Goal: Transaction & Acquisition: Purchase product/service

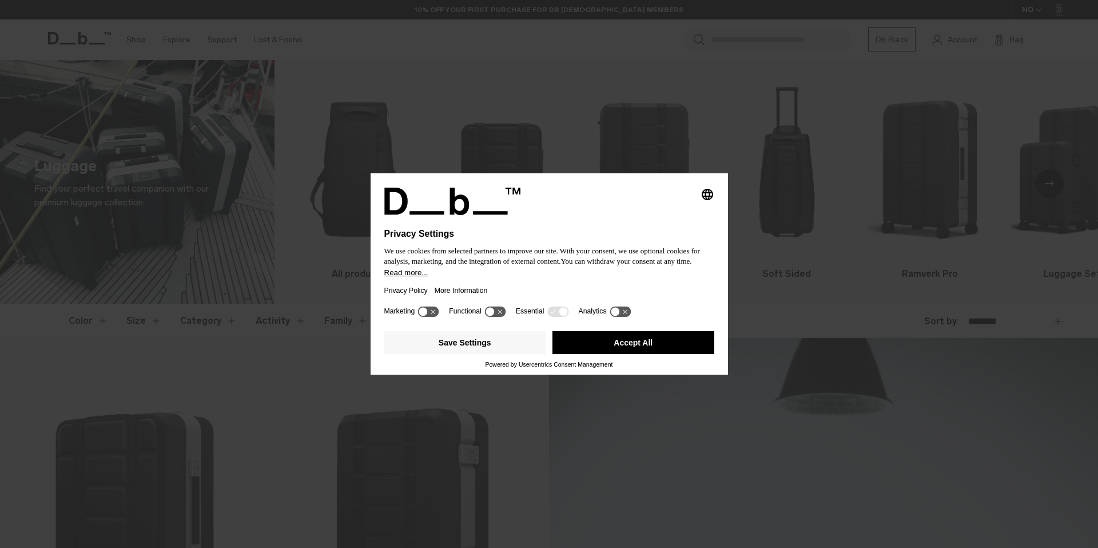
click at [645, 231] on h1 "Privacy Settings" at bounding box center [524, 234] width 280 height 10
click at [619, 351] on button "Accept All" at bounding box center [634, 342] width 162 height 23
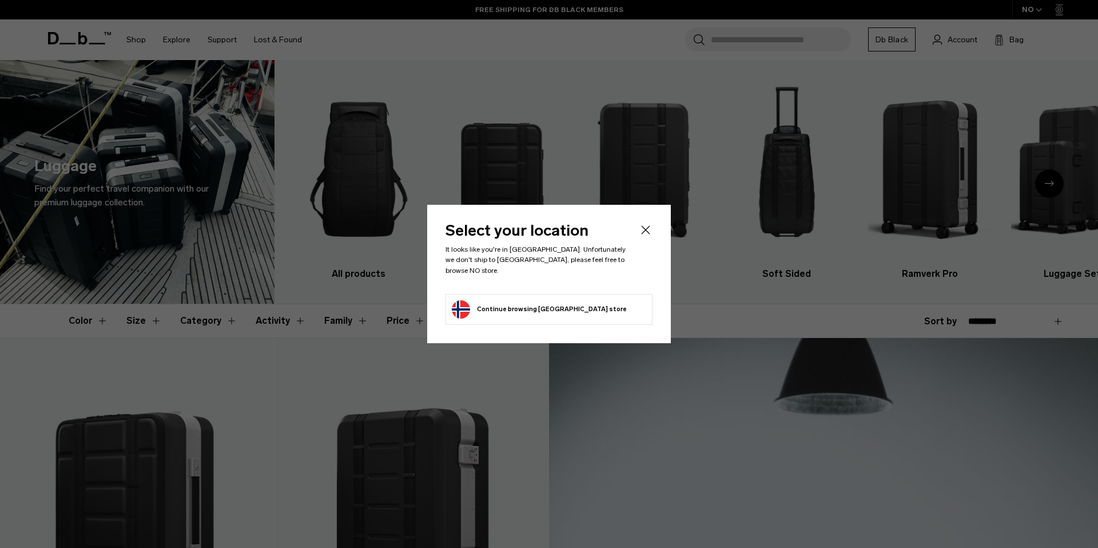
click at [625, 310] on li "Continue browsing Norway store Continue shopping in Norway" at bounding box center [549, 309] width 207 height 31
click at [524, 303] on button "Continue browsing Norway store Continue shopping in Norway" at bounding box center [539, 309] width 175 height 18
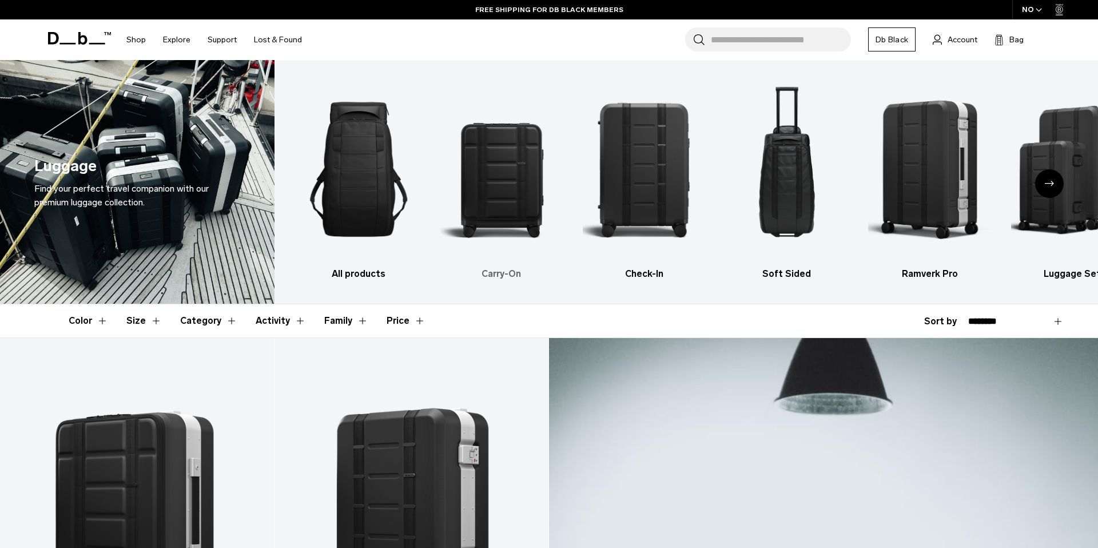
click at [491, 164] on img "2 / 6" at bounding box center [502, 169] width 123 height 184
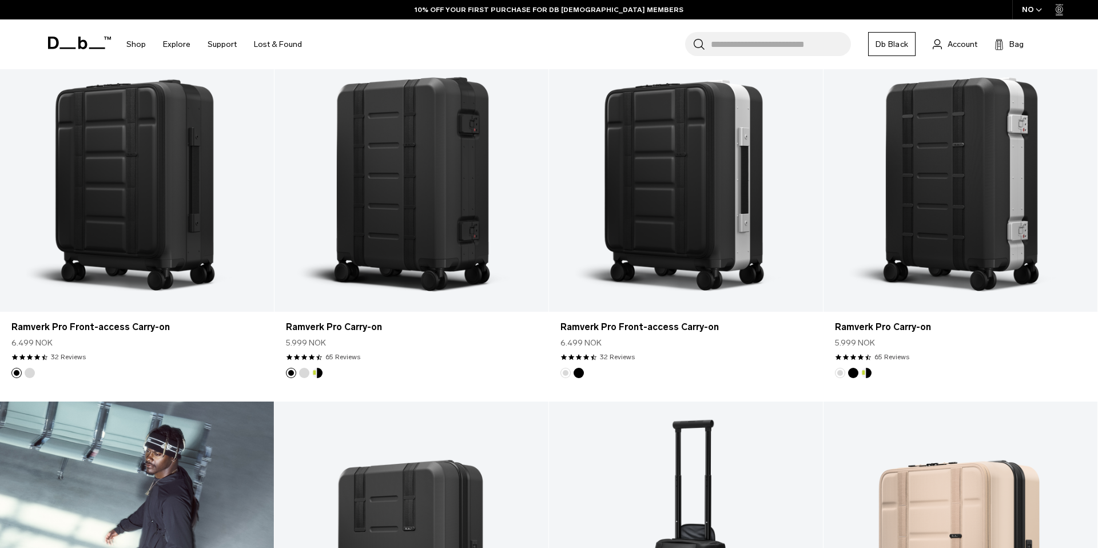
scroll to position [331, 0]
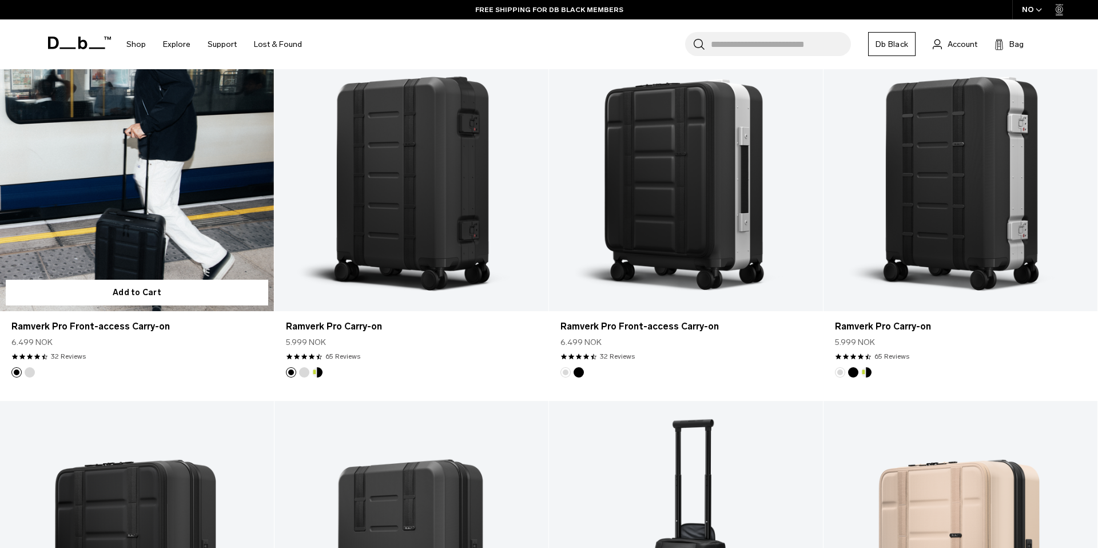
click at [174, 178] on link "Ramverk Pro Front-access Carry-on" at bounding box center [137, 159] width 274 height 304
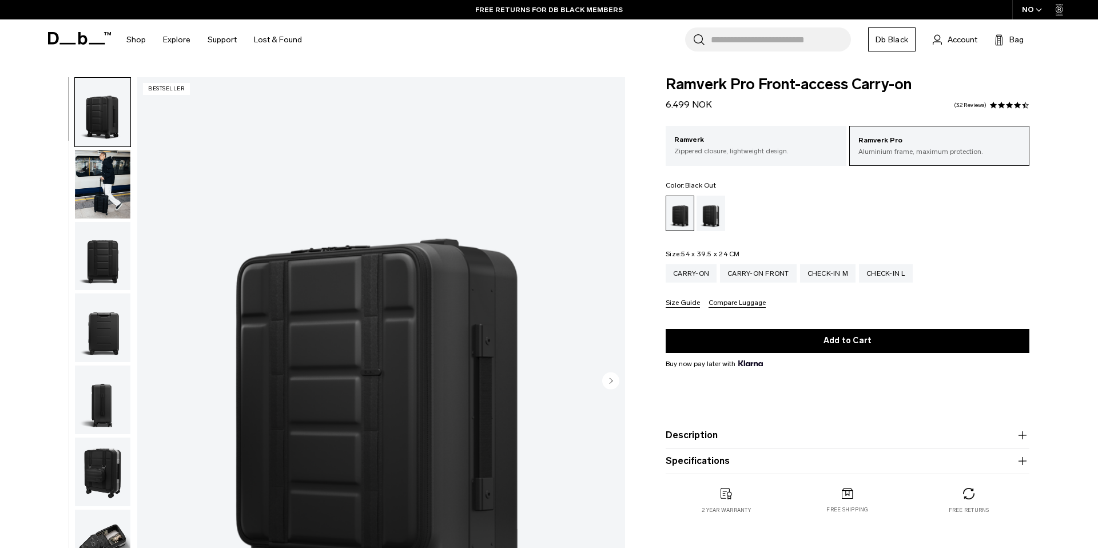
click at [121, 258] on img "button" at bounding box center [102, 256] width 55 height 69
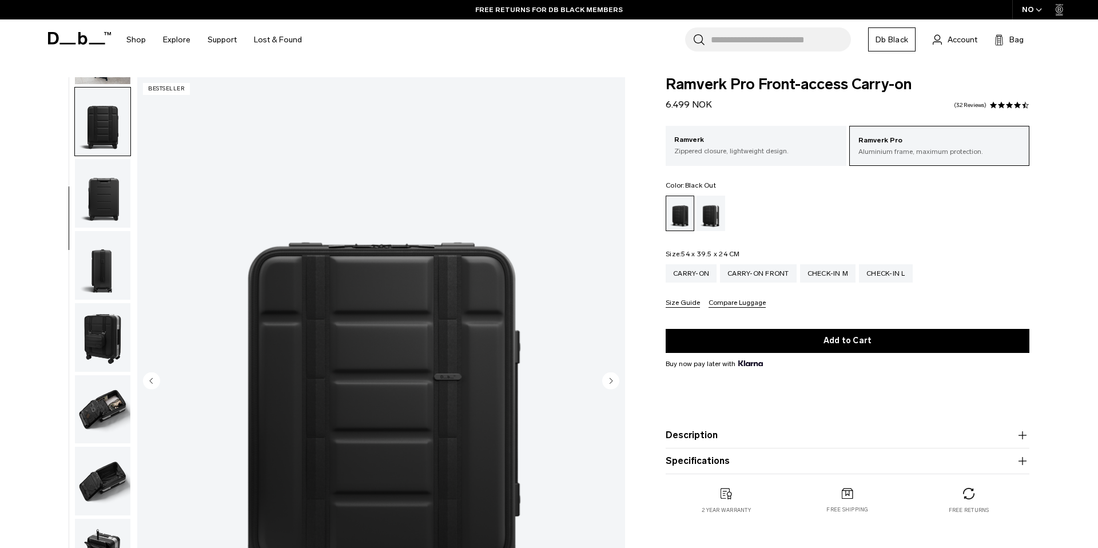
scroll to position [144, 0]
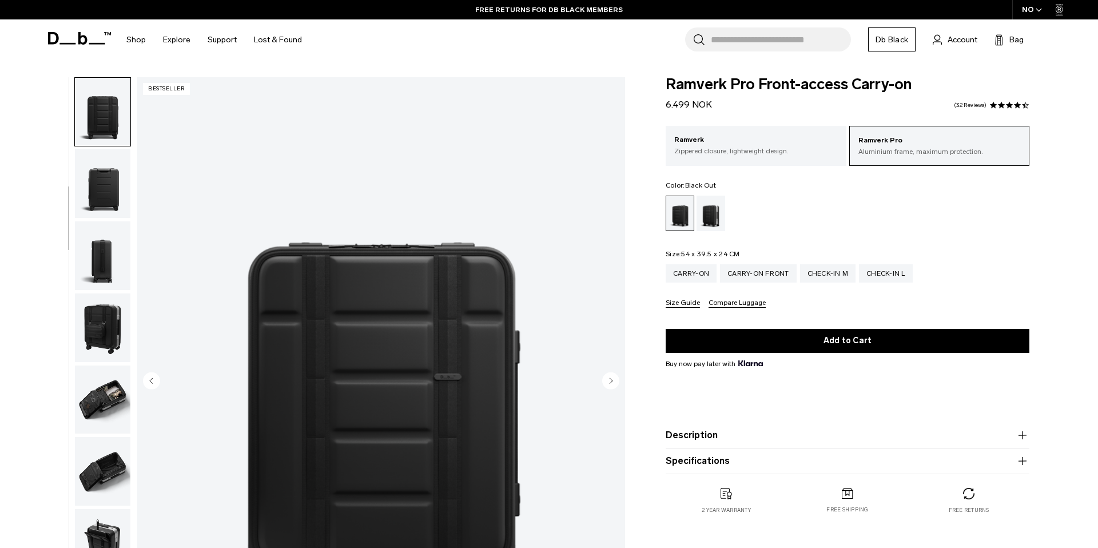
click at [113, 261] on img "button" at bounding box center [102, 255] width 55 height 69
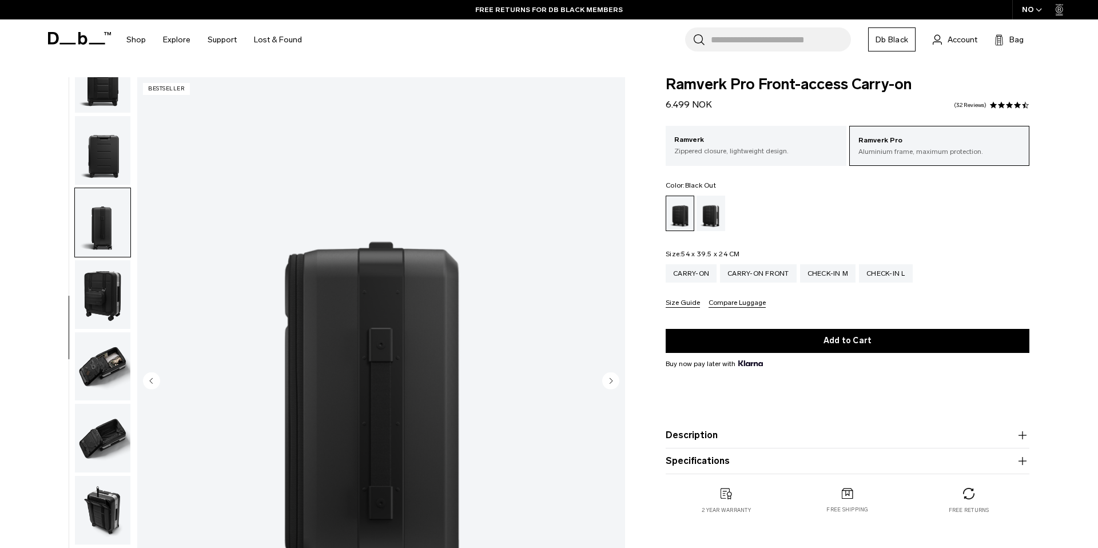
scroll to position [180, 0]
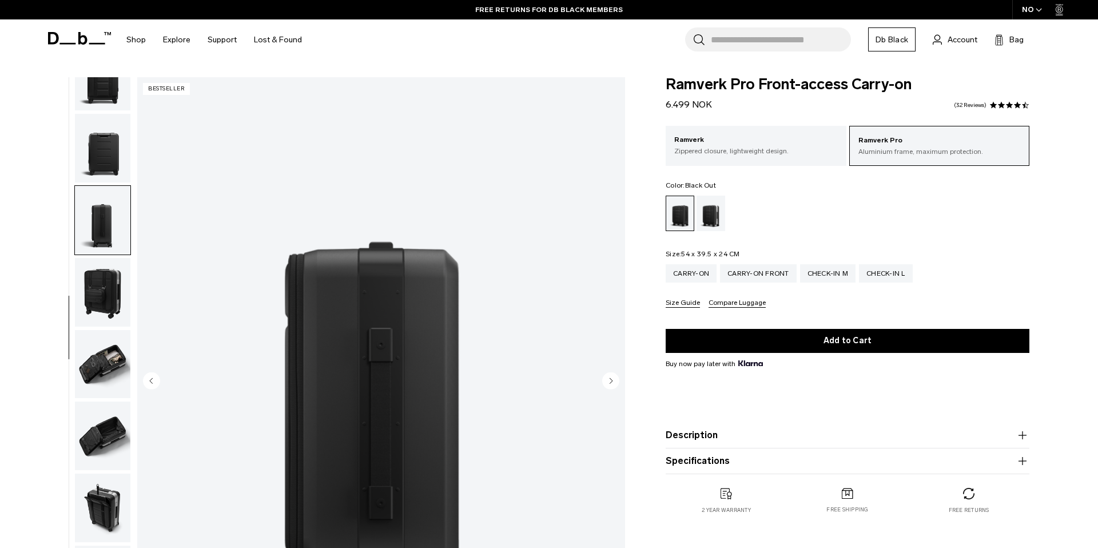
click at [106, 298] on img "button" at bounding box center [102, 292] width 55 height 69
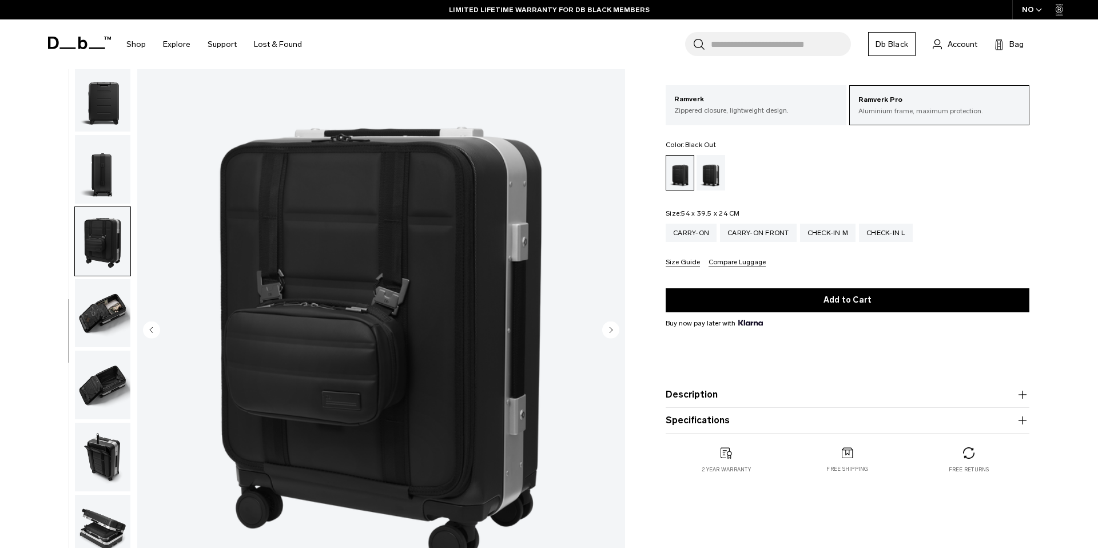
scroll to position [68, 0]
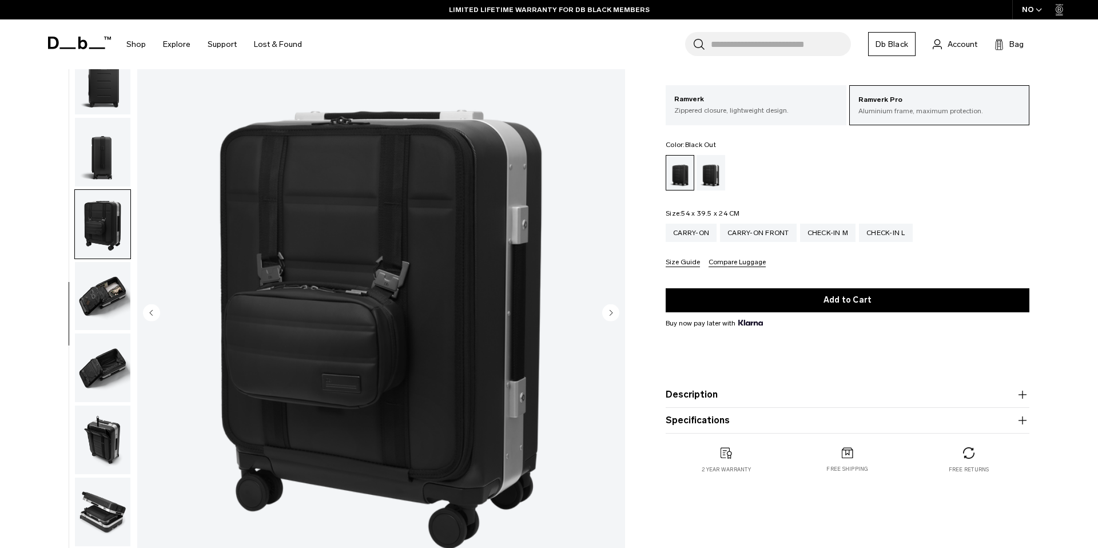
click at [104, 300] on img "button" at bounding box center [102, 296] width 55 height 69
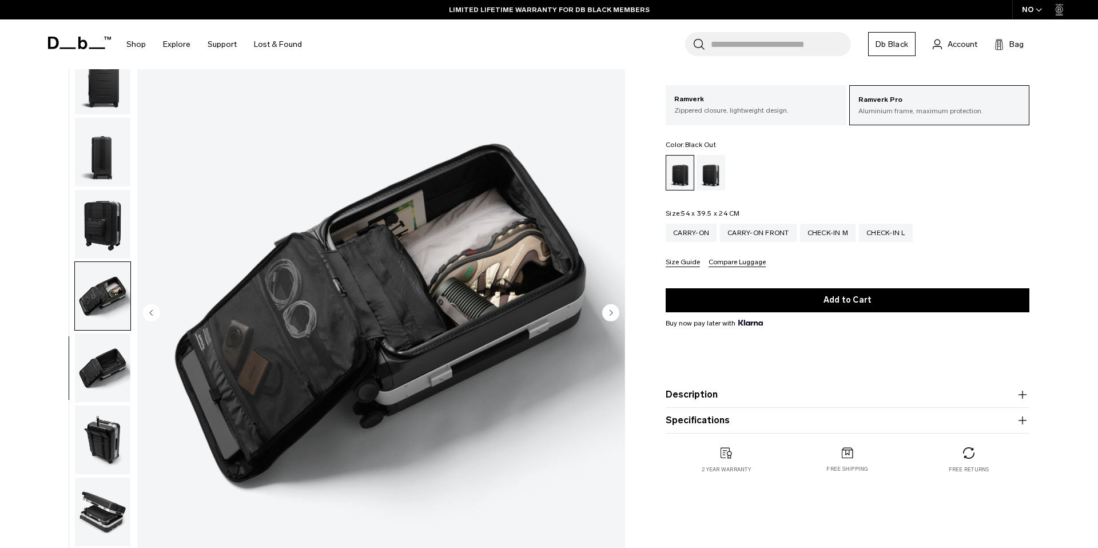
click at [110, 359] on img "button" at bounding box center [102, 368] width 55 height 69
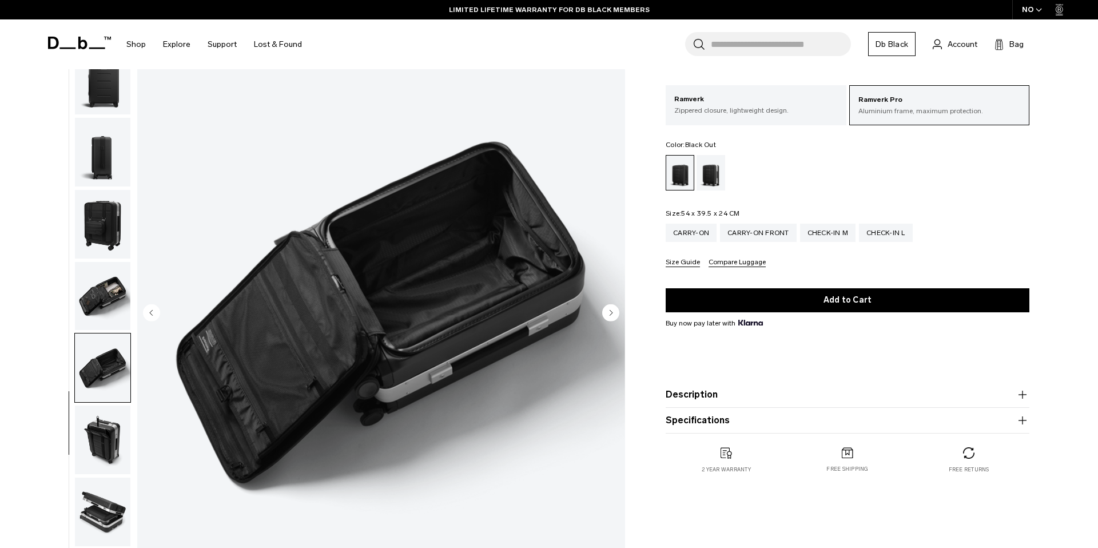
click at [100, 428] on img "button" at bounding box center [102, 440] width 55 height 69
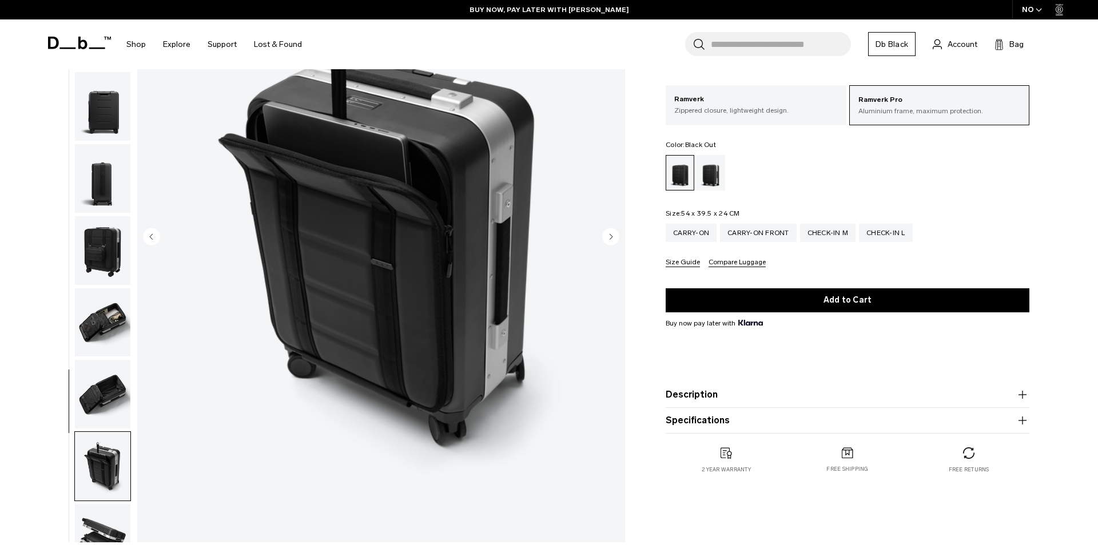
scroll to position [0, 0]
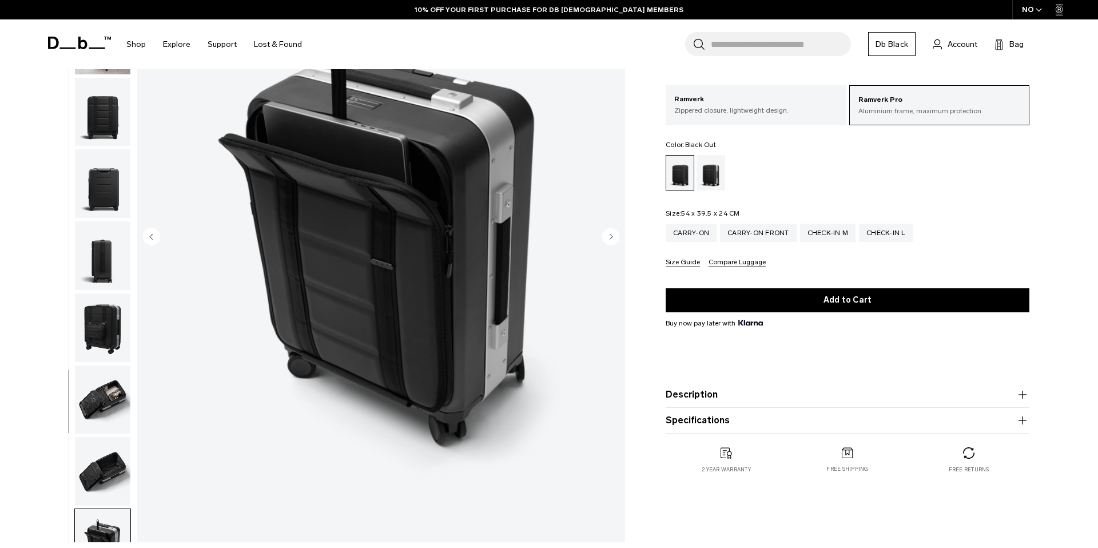
click at [672, 171] on div "Black Out" at bounding box center [681, 173] width 28 height 34
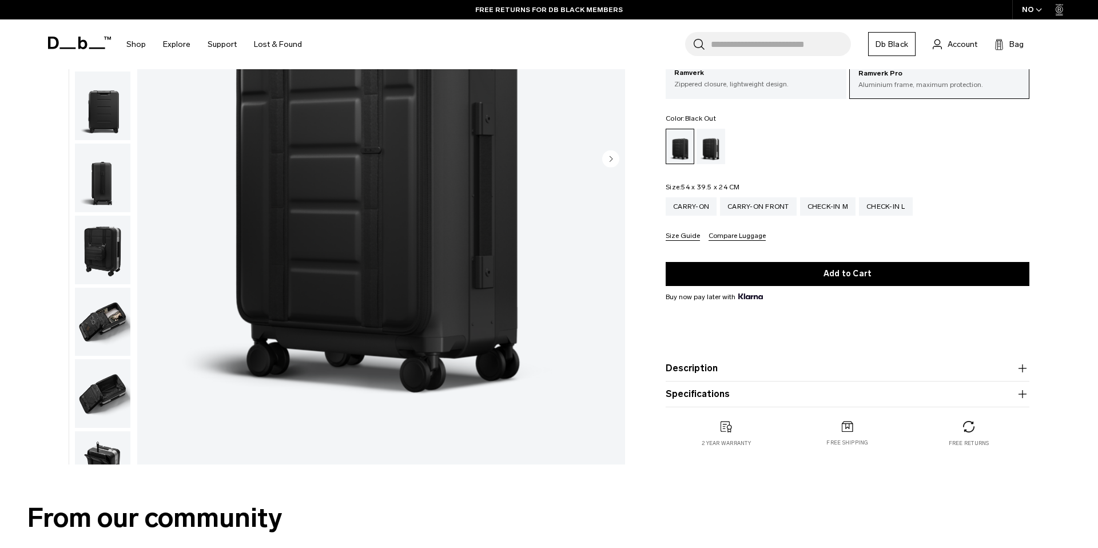
scroll to position [221, 0]
click at [102, 406] on img "button" at bounding box center [102, 394] width 55 height 69
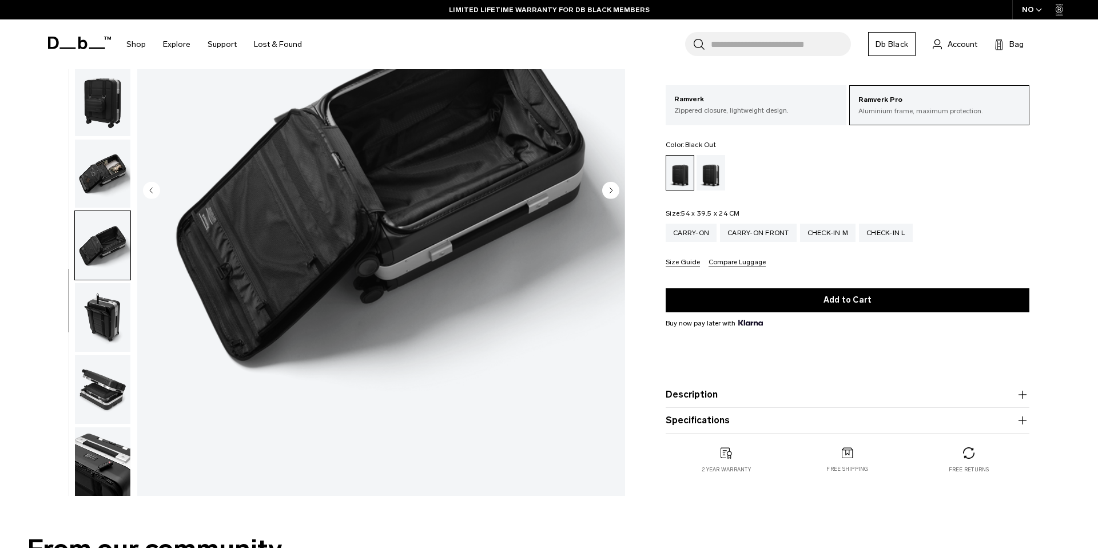
scroll to position [192, 0]
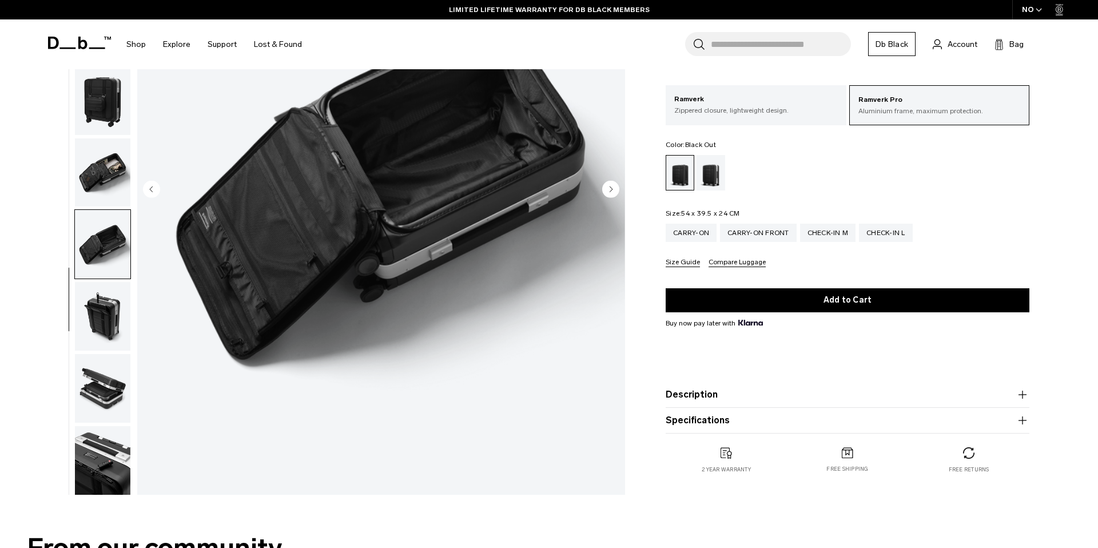
click at [98, 314] on img "button" at bounding box center [102, 316] width 55 height 69
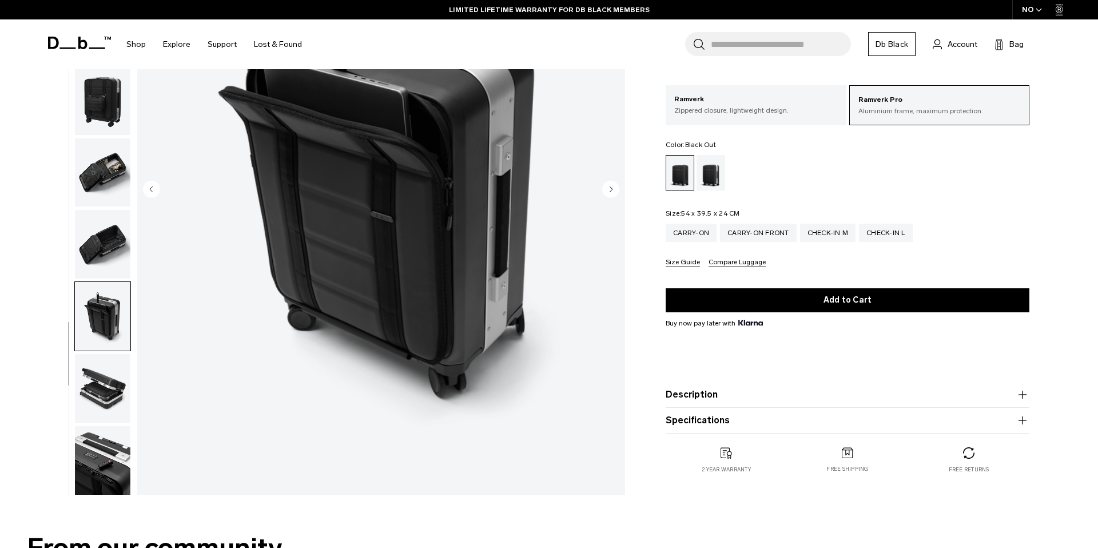
click at [111, 173] on img "button" at bounding box center [102, 172] width 55 height 69
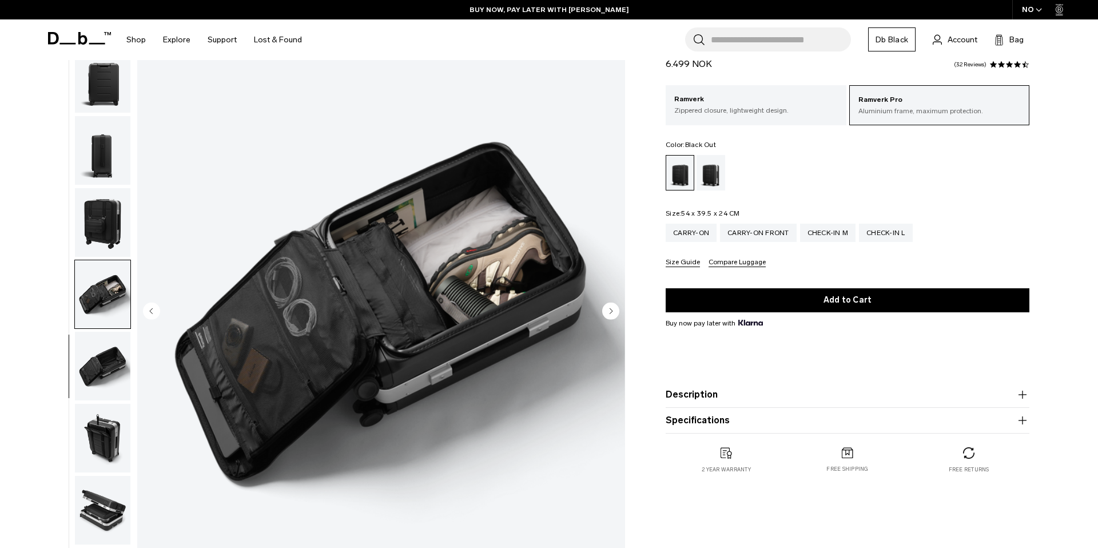
scroll to position [0, 0]
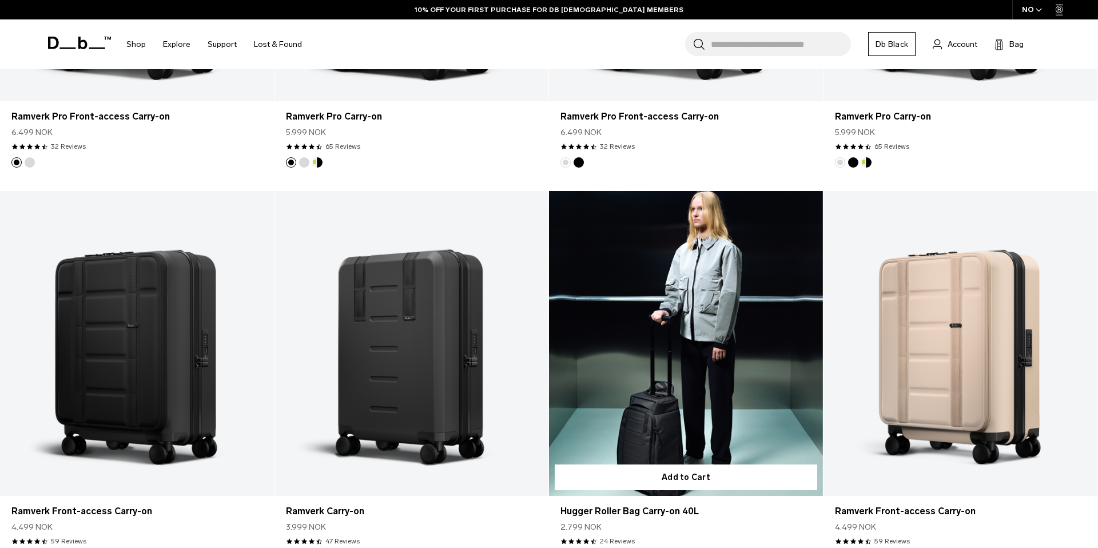
scroll to position [545, 0]
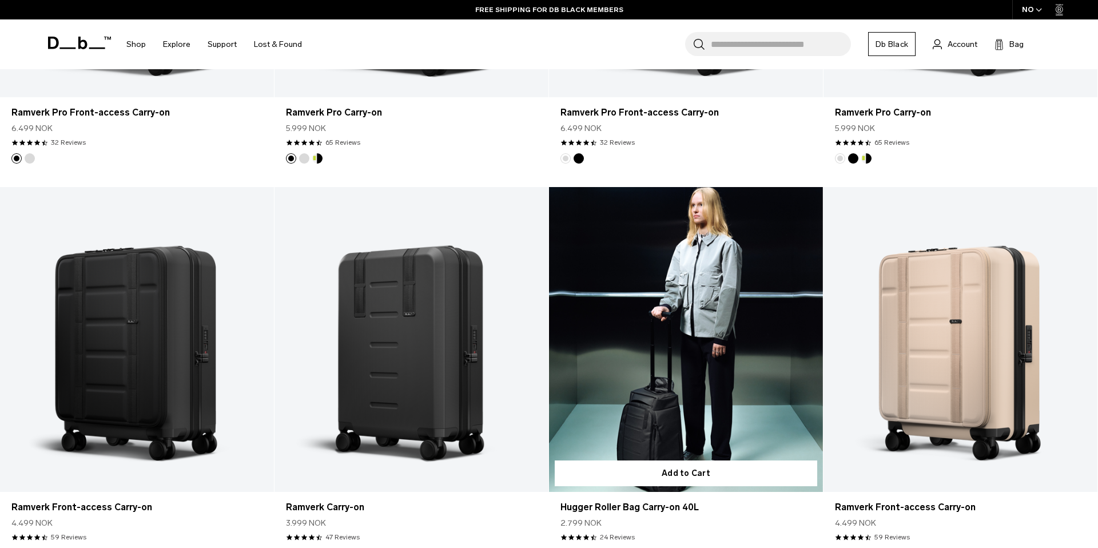
click at [660, 365] on link "Hugger Roller Bag Carry-on 40L" at bounding box center [686, 339] width 274 height 304
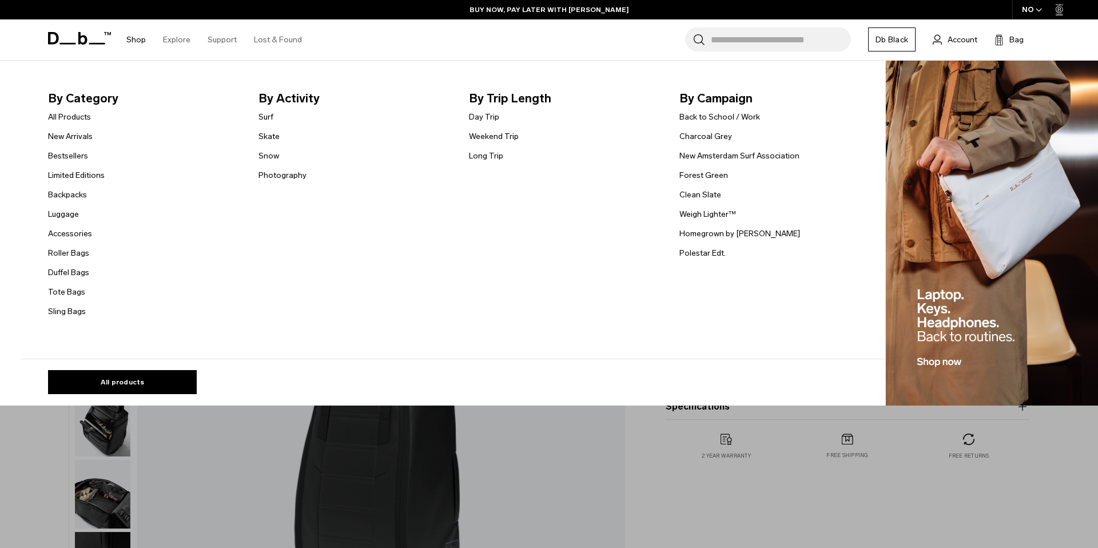
click at [136, 38] on link "Shop" at bounding box center [135, 39] width 19 height 41
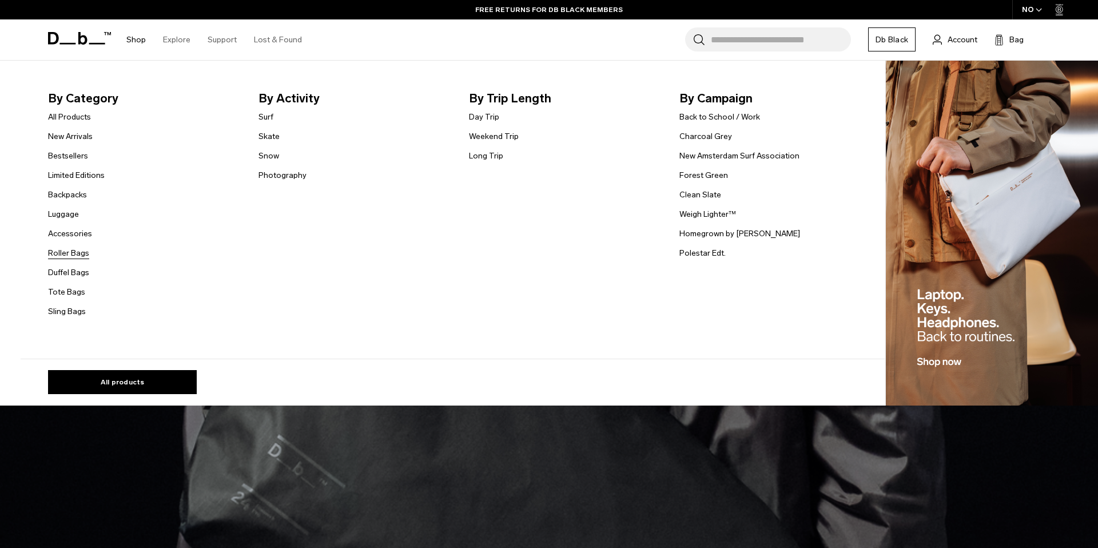
click at [70, 251] on link "Roller Bags" at bounding box center [68, 253] width 41 height 12
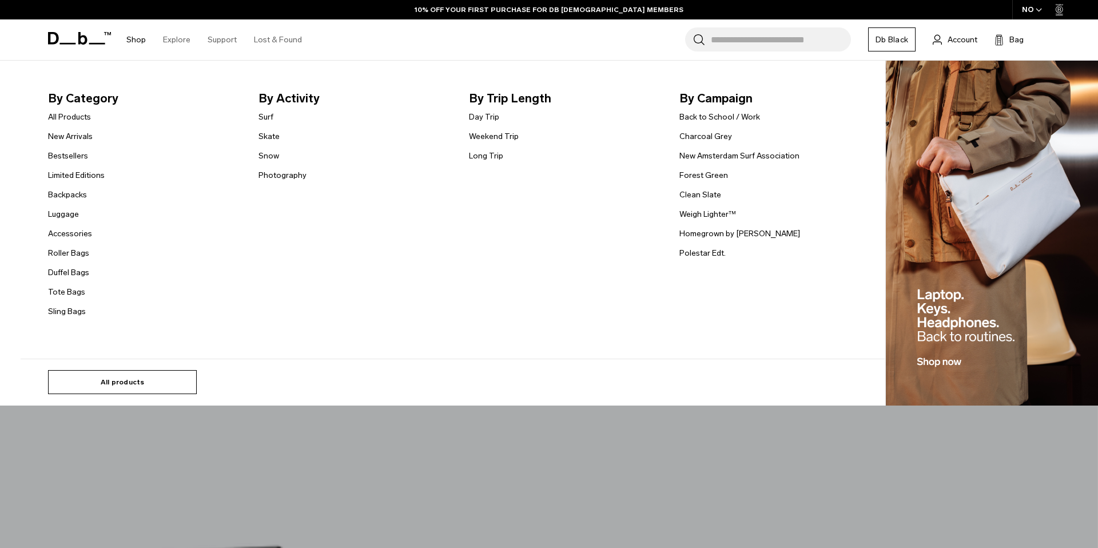
click at [125, 385] on link "All products" at bounding box center [122, 382] width 149 height 24
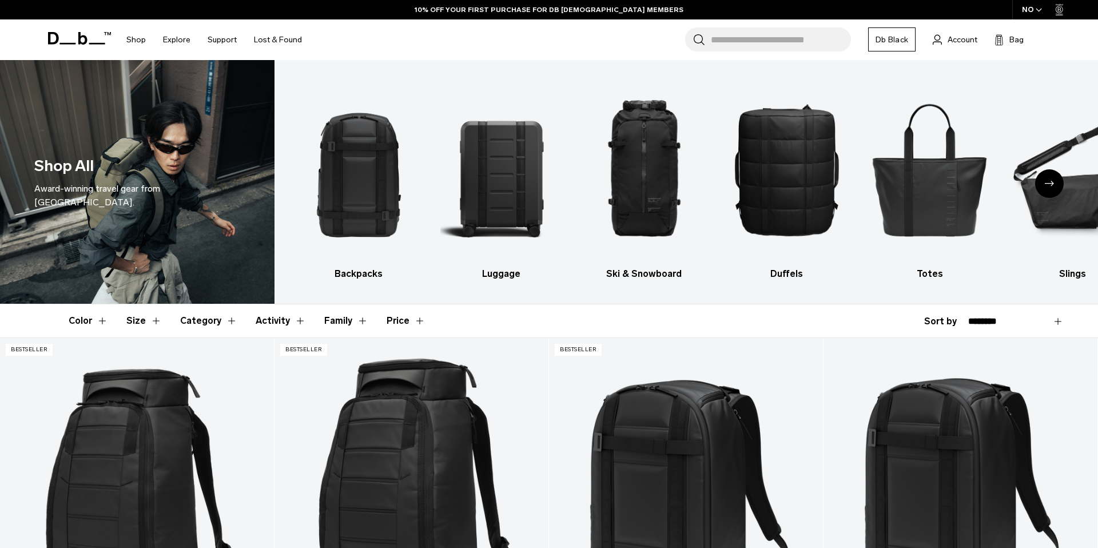
click at [1044, 179] on div "Next slide" at bounding box center [1050, 183] width 29 height 29
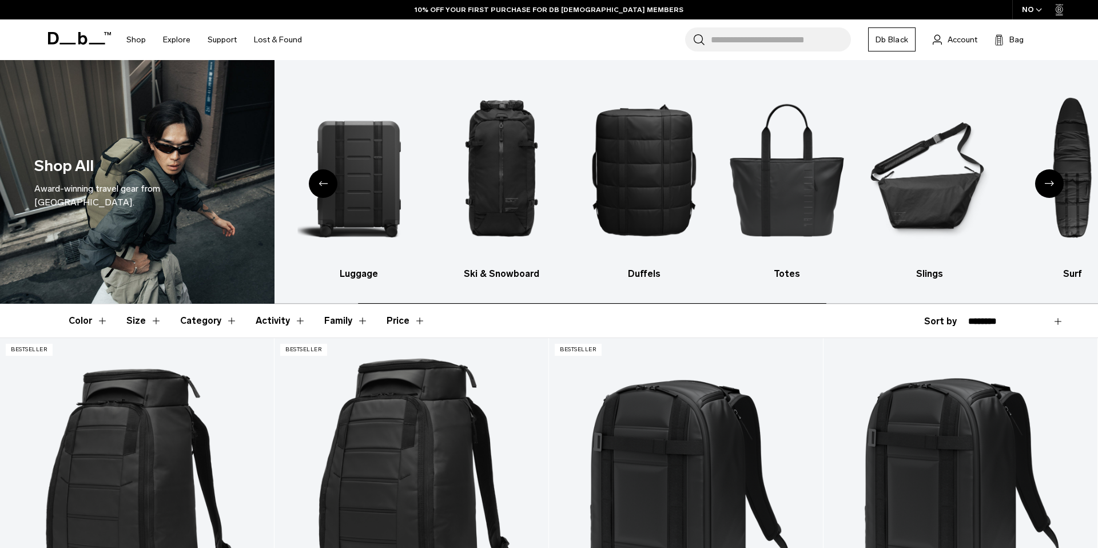
click at [1044, 179] on div "Next slide" at bounding box center [1050, 183] width 29 height 29
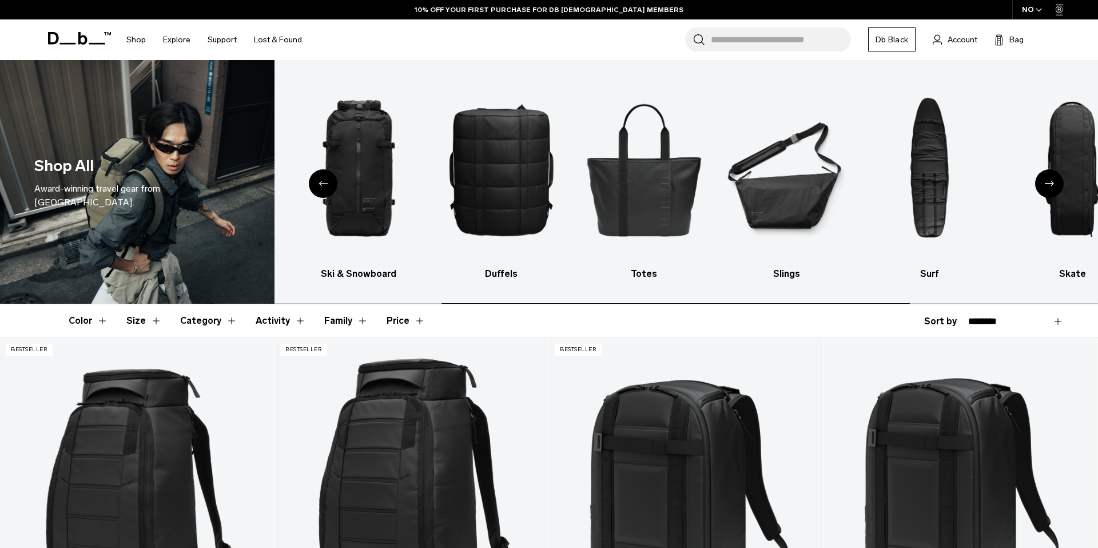
click at [1044, 179] on div "Next slide" at bounding box center [1050, 183] width 29 height 29
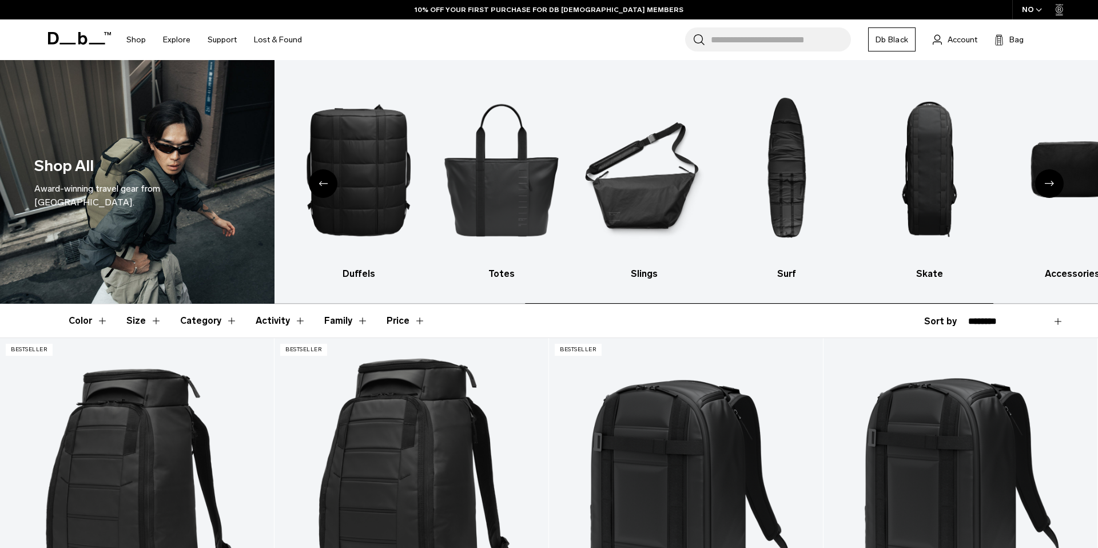
click at [1044, 179] on div "Next slide" at bounding box center [1050, 183] width 29 height 29
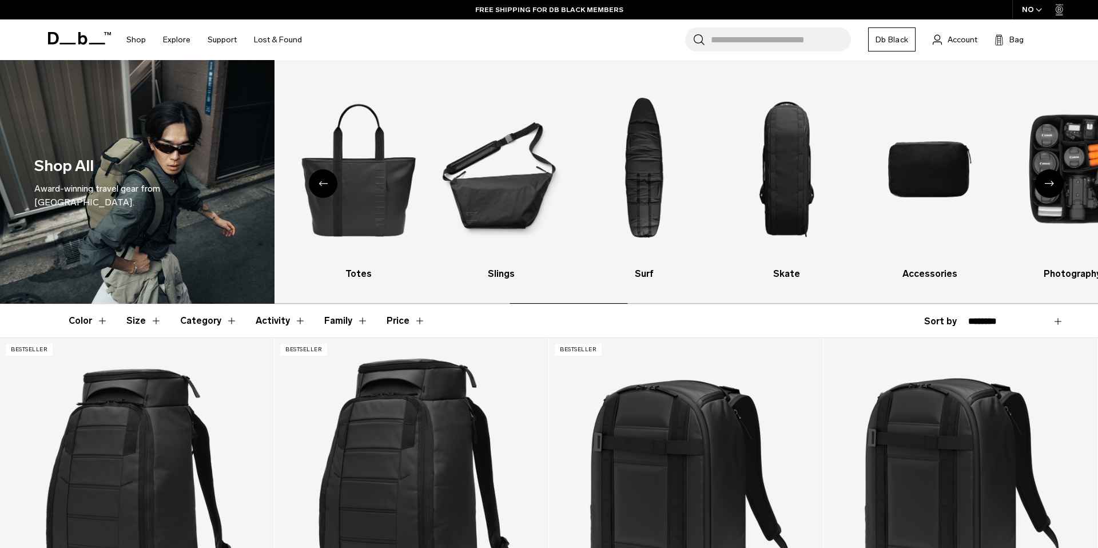
click at [1044, 179] on div "Next slide" at bounding box center [1050, 183] width 29 height 29
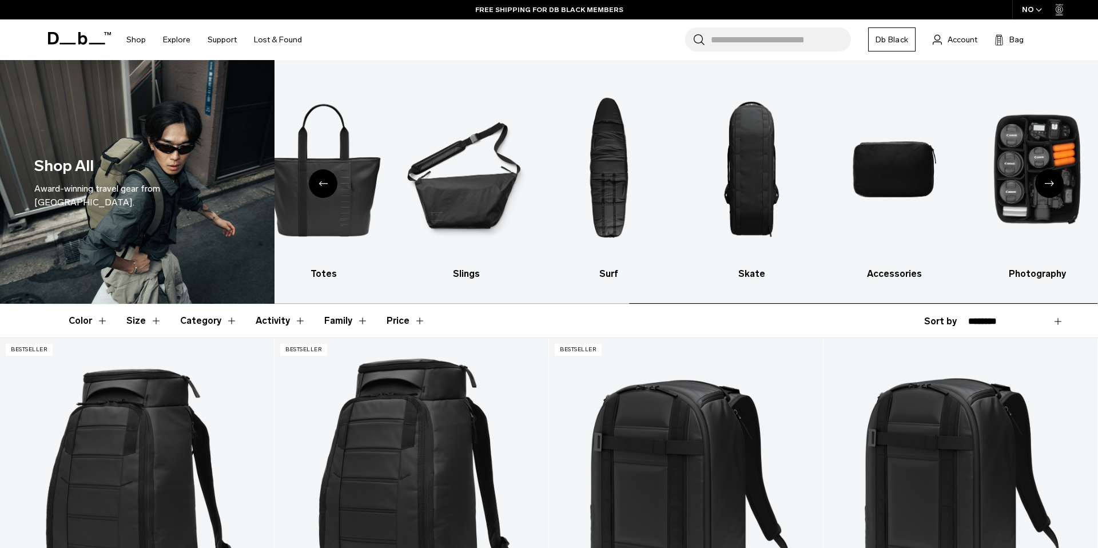
click at [492, 271] on ul "Backpacks Luggage Ski & Snowboard Duffels Totes Slings Surf Skate Accessories P…" at bounding box center [91, 179] width 801 height 204
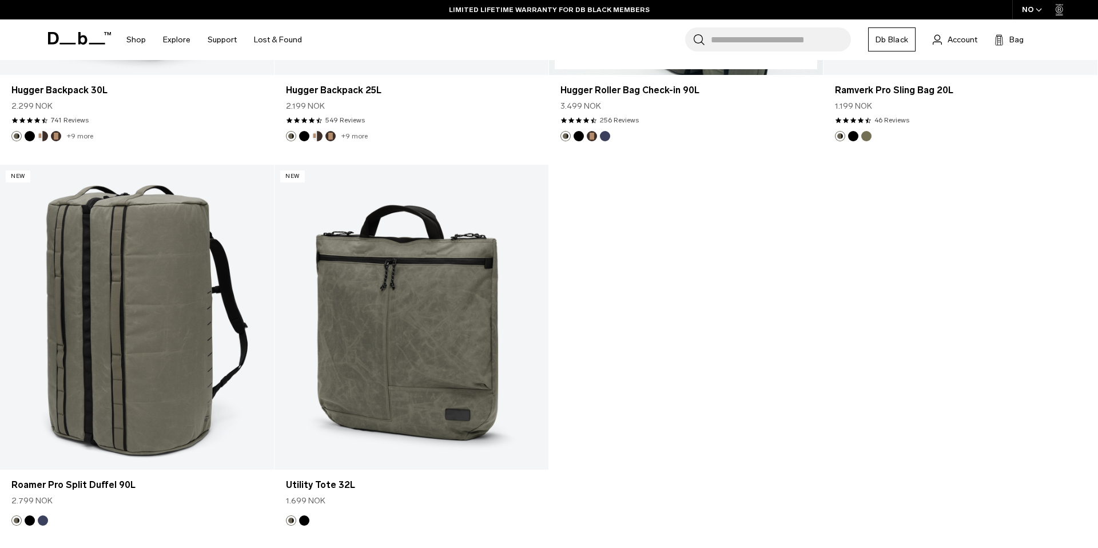
scroll to position [4463, 0]
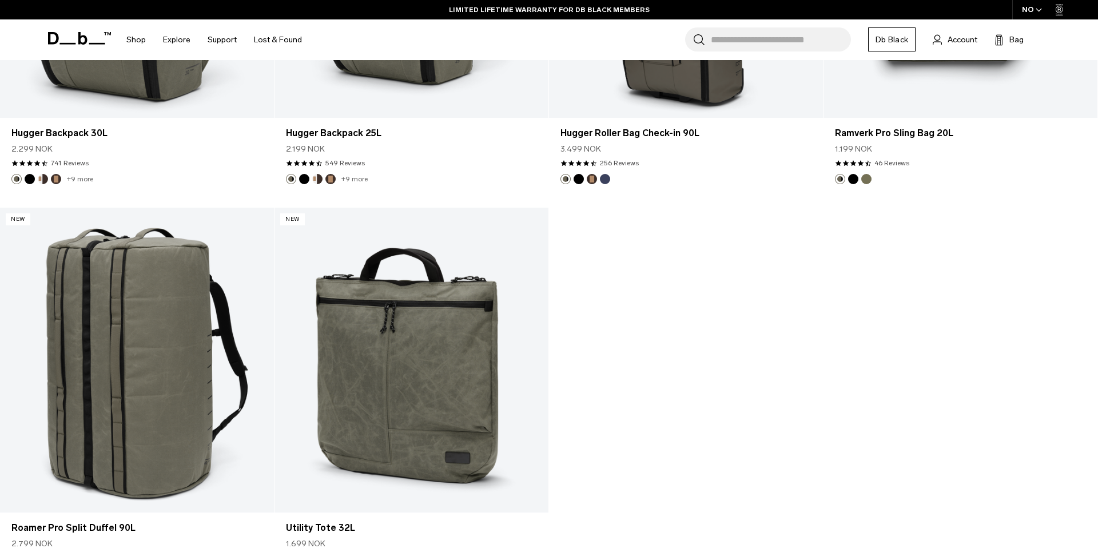
click at [723, 42] on input "Search for Bags, Luggage..." at bounding box center [781, 39] width 140 height 24
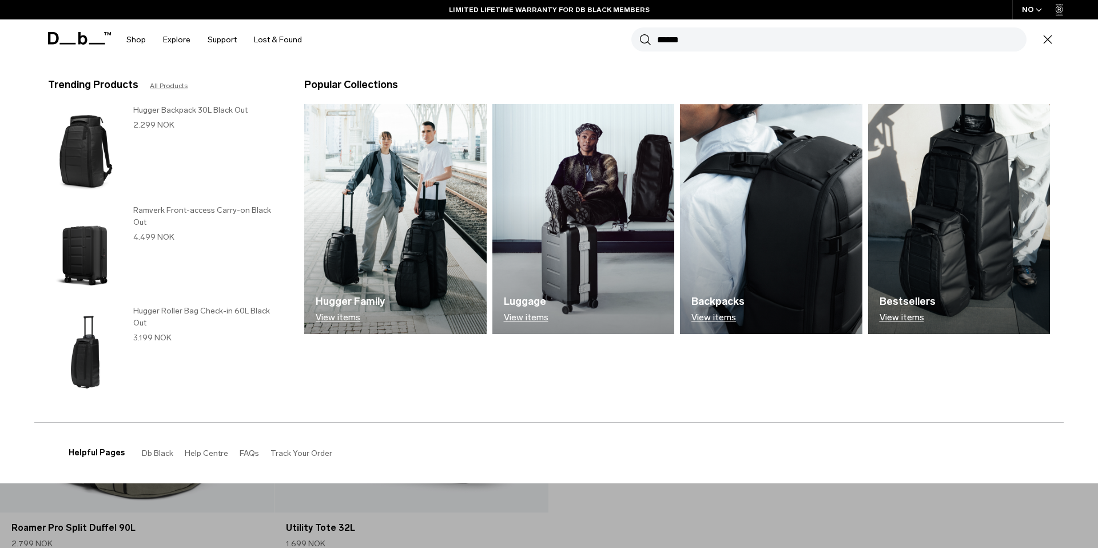
type input "******"
click at [640, 33] on button "Search" at bounding box center [646, 39] width 12 height 13
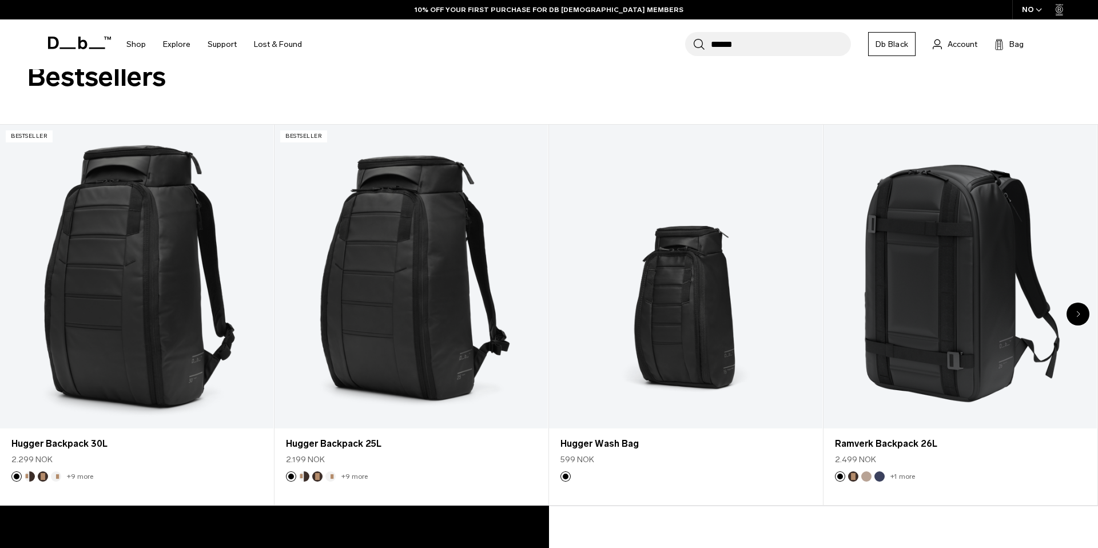
scroll to position [173, 0]
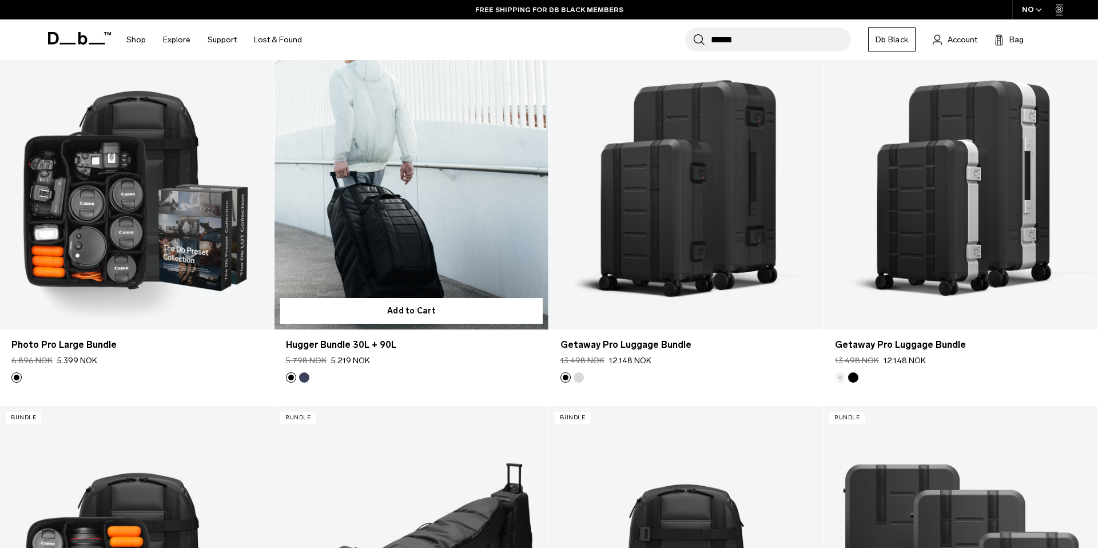
click at [402, 229] on link "Hugger Bundle 30L + 90L" at bounding box center [412, 177] width 274 height 304
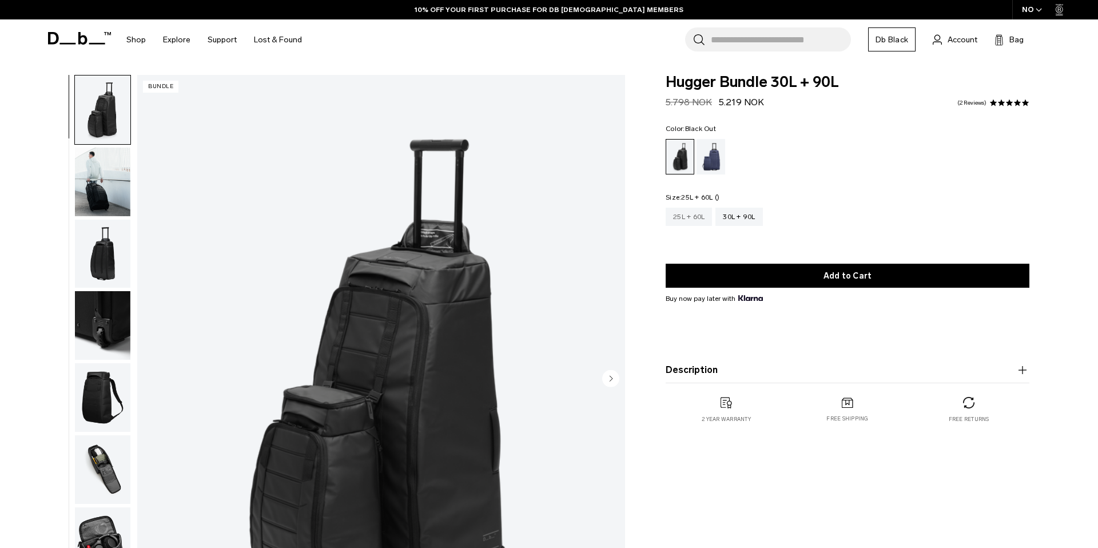
click at [685, 222] on div "25L + 60L" at bounding box center [689, 217] width 46 height 18
